Goal: Find contact information: Find contact information

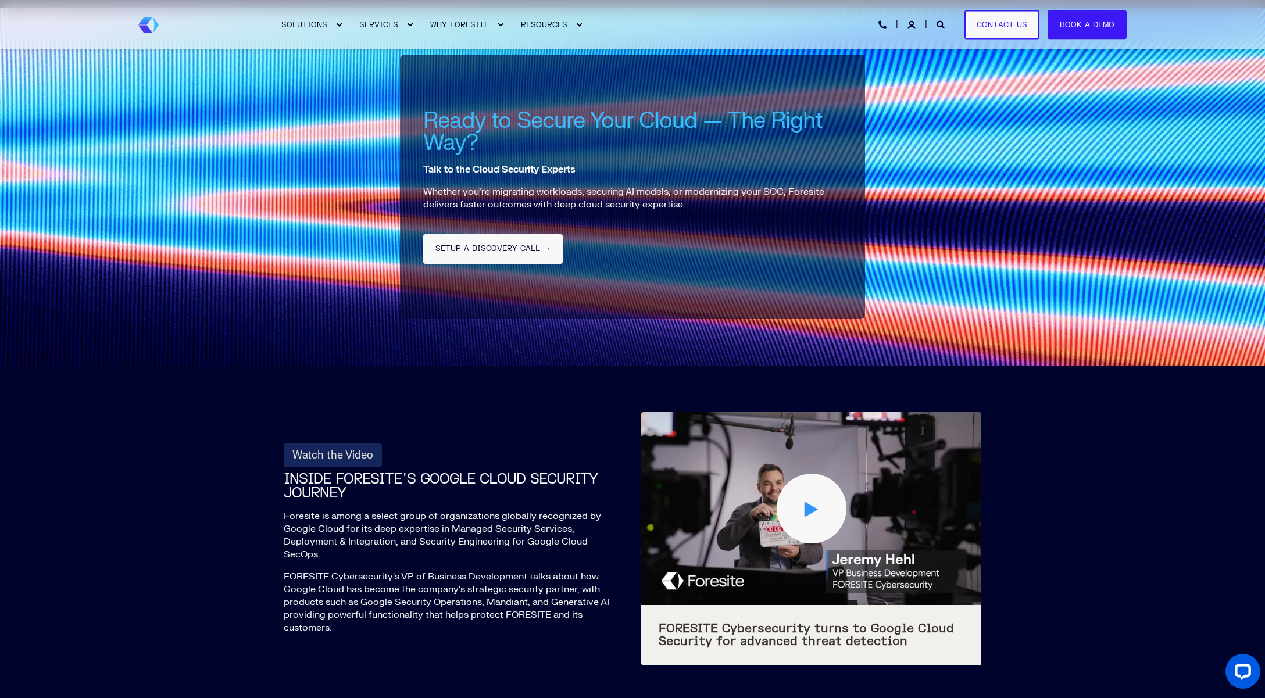
scroll to position [4248, 0]
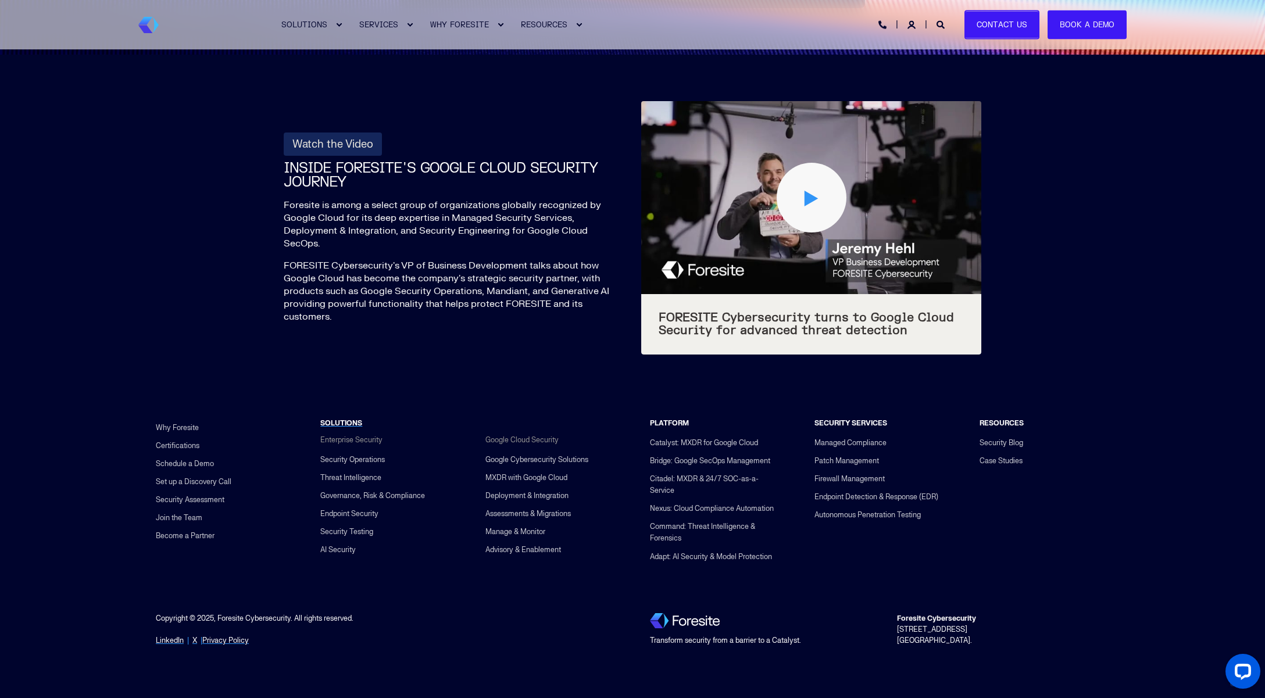
click at [993, 27] on link "Contact Us" at bounding box center [1001, 25] width 75 height 30
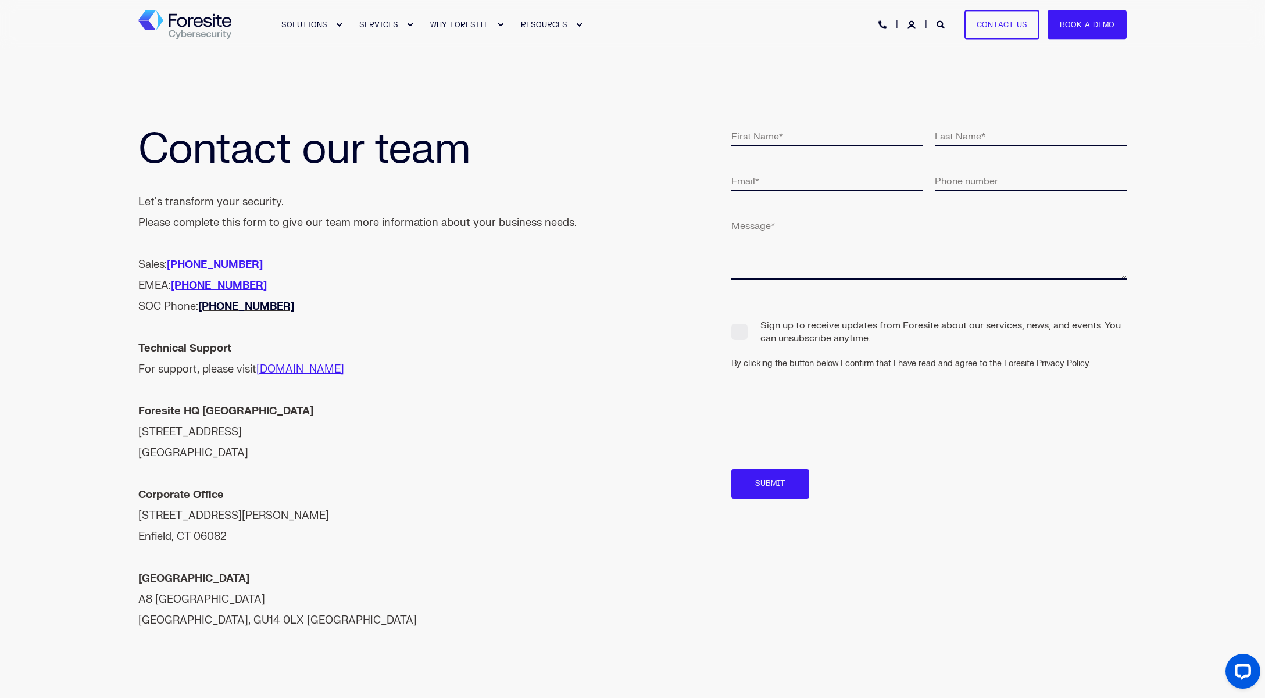
drag, startPoint x: 301, startPoint y: 305, endPoint x: 202, endPoint y: 306, distance: 98.8
click at [202, 306] on div "Sales: [PHONE_NUMBER] EMEA: [PHONE_NUMBER] SOC Phone: [PHONE_NUMBER]" at bounding box center [357, 286] width 438 height 63
copy link "[PHONE_NUMBER]"
